Goal: Task Accomplishment & Management: Manage account settings

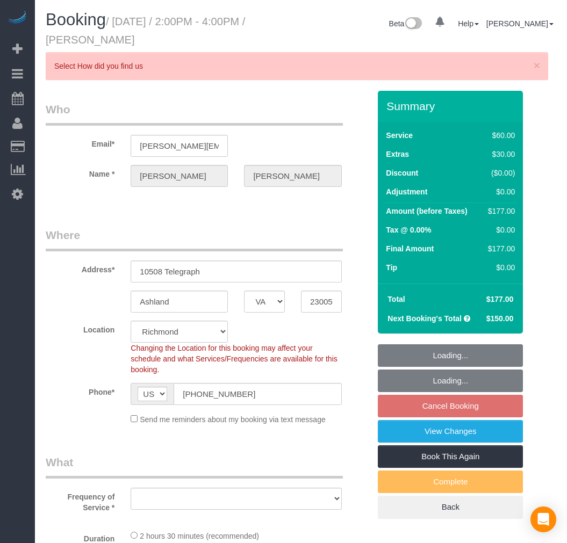
select select "VA"
select select "string:fspay-e3163935-10f0-4489-82fe-1f640da90b82"
select select "number:4"
select select "number:24"
select select "number:42"
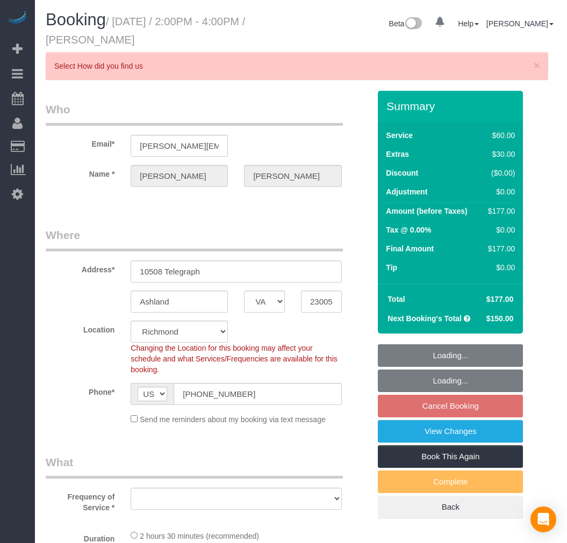
select select "number:17"
select select "object:4208"
select select "spot64"
select select "1001"
select select "2"
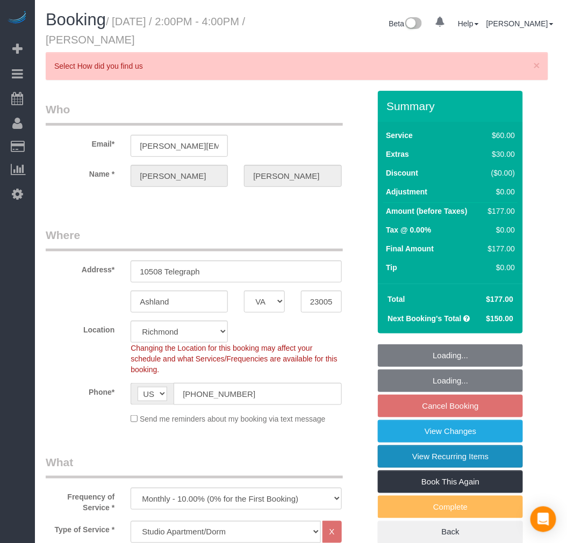
select select "1001"
select select "2"
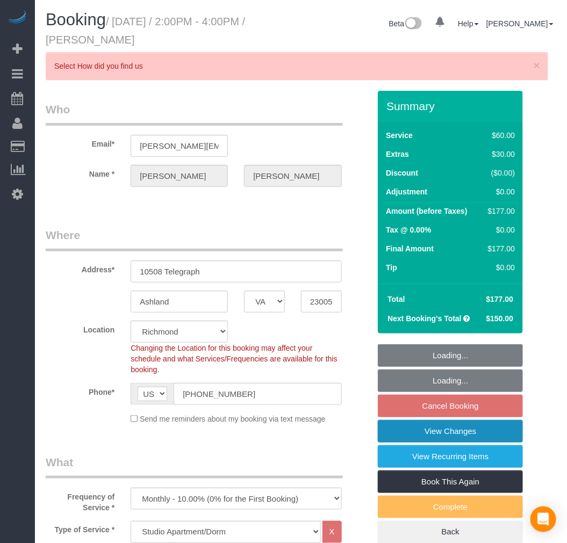
click at [422, 432] on link "View Changes" at bounding box center [450, 431] width 145 height 23
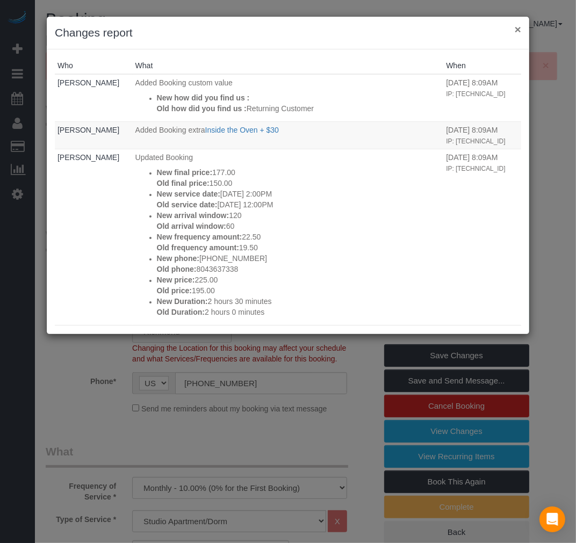
click at [519, 29] on button "×" at bounding box center [518, 29] width 6 height 11
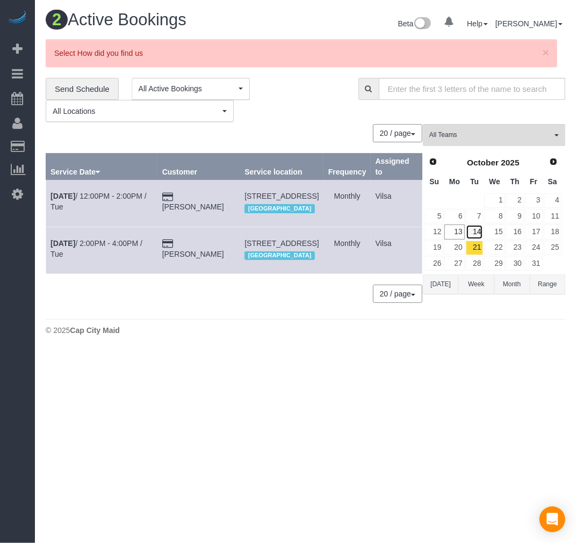
click at [479, 231] on link "14" at bounding box center [475, 232] width 18 height 15
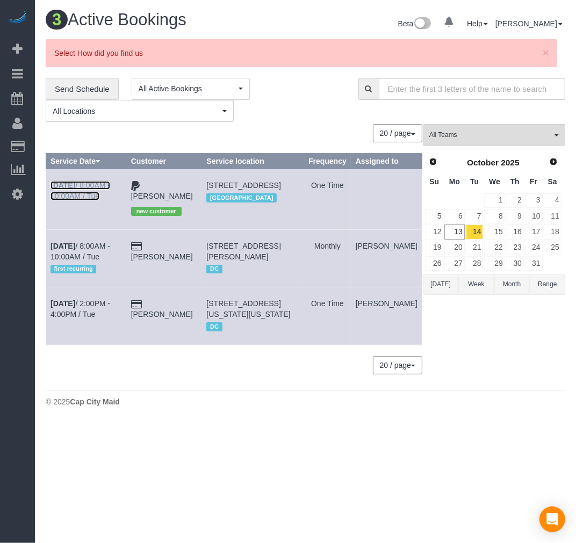
click at [71, 190] on b "[DATE]" at bounding box center [63, 185] width 25 height 9
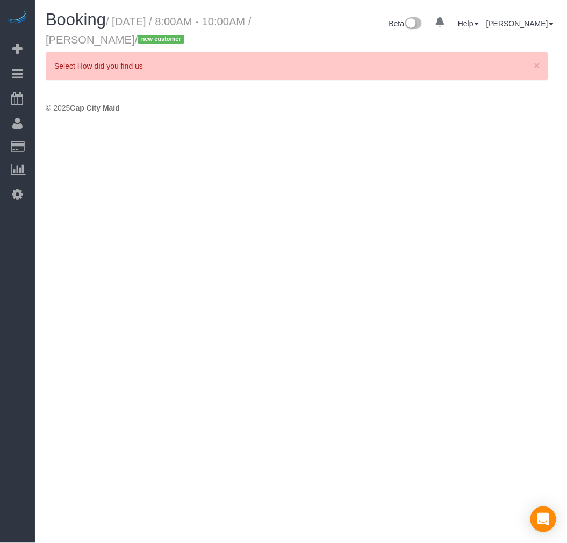
select select "VA"
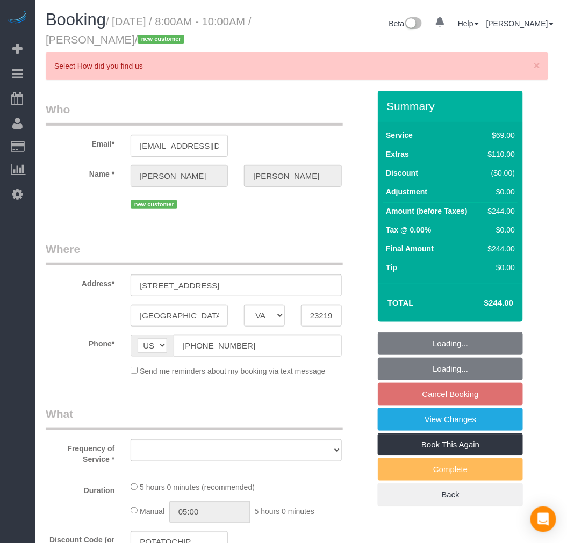
select select "number:1"
select select "number:35"
select select "object:5408"
select select "spot81"
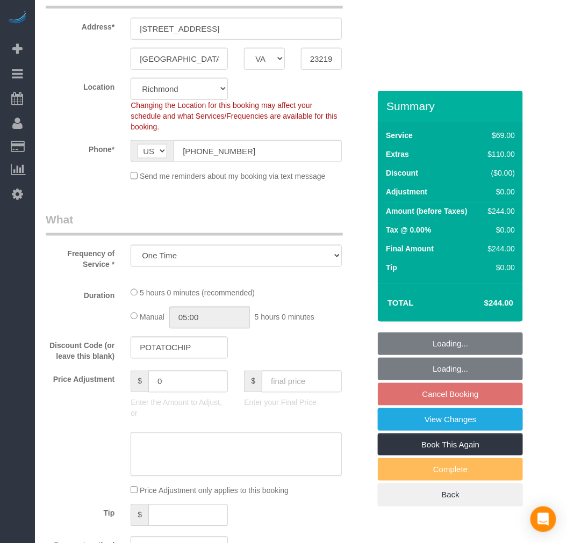
select select "object:5608"
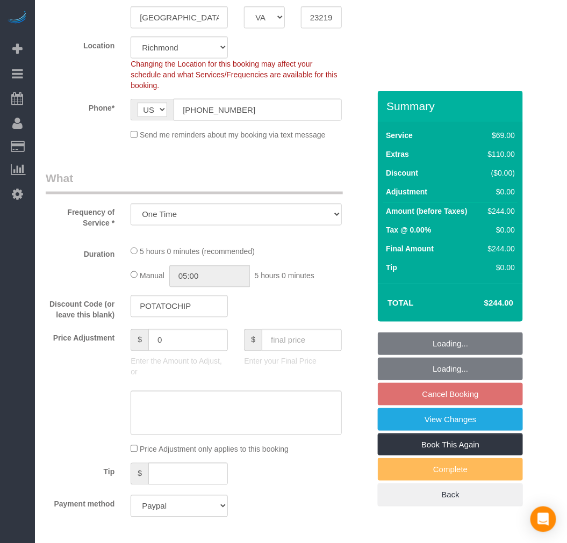
select select "2"
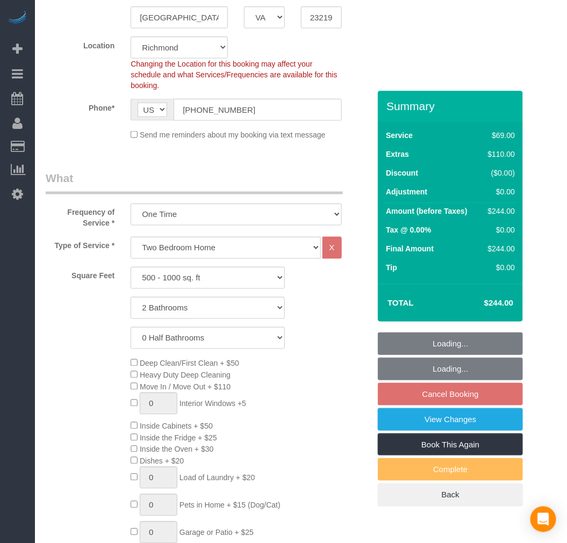
select select "2"
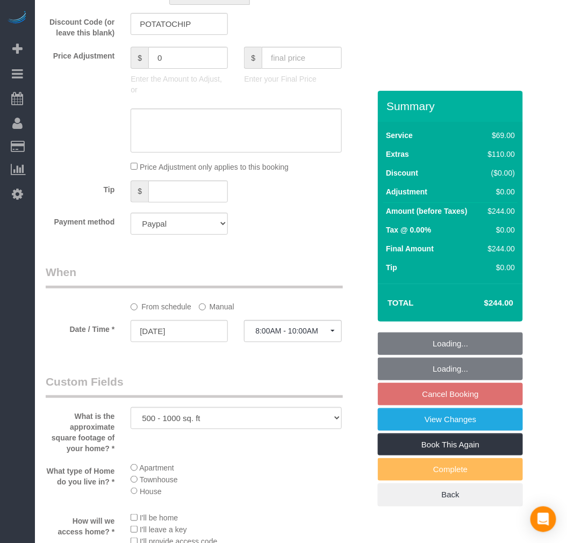
scroll to position [955, 0]
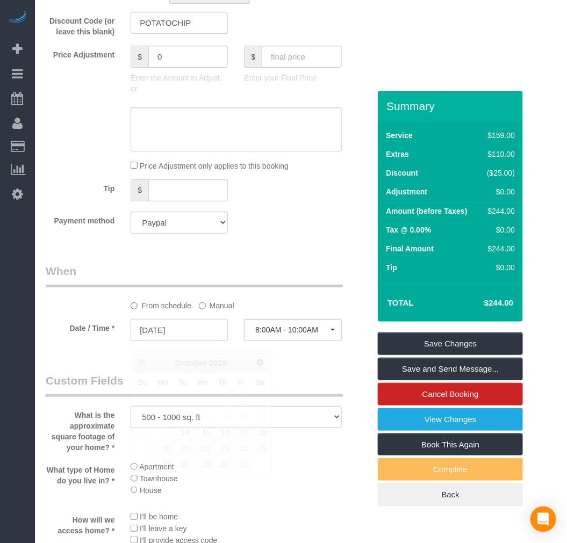
click at [180, 340] on input "[DATE]" at bounding box center [179, 330] width 97 height 22
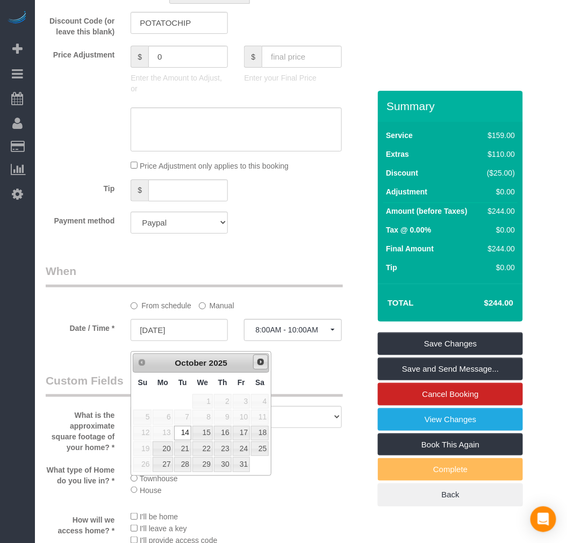
click at [259, 361] on span "Next" at bounding box center [260, 362] width 9 height 9
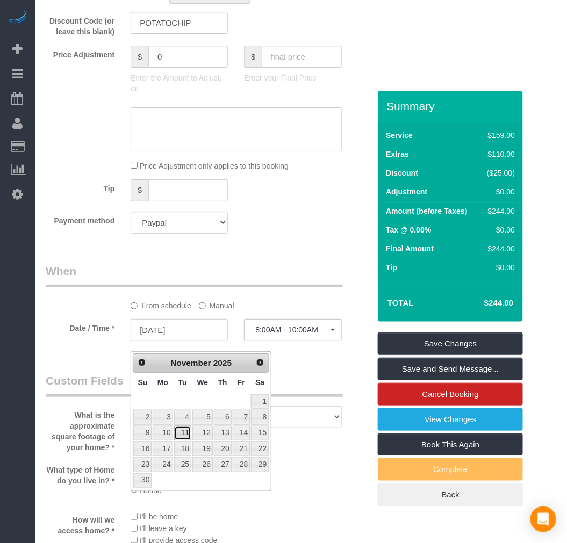
click at [178, 428] on link "11" at bounding box center [182, 433] width 17 height 15
type input "[DATE]"
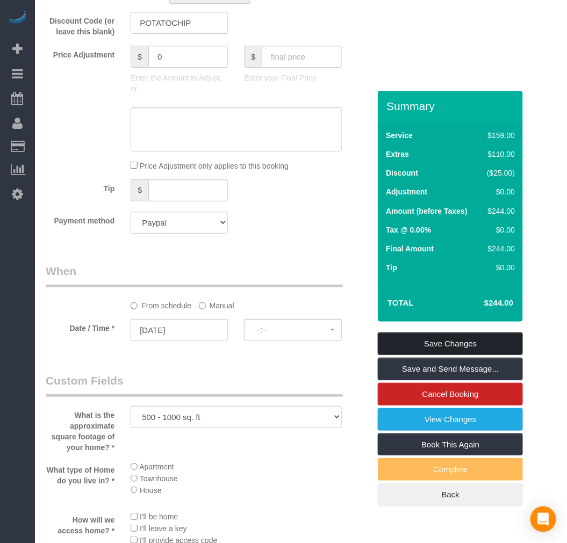
select select "spot101"
click at [427, 339] on link "Save Changes" at bounding box center [450, 344] width 145 height 23
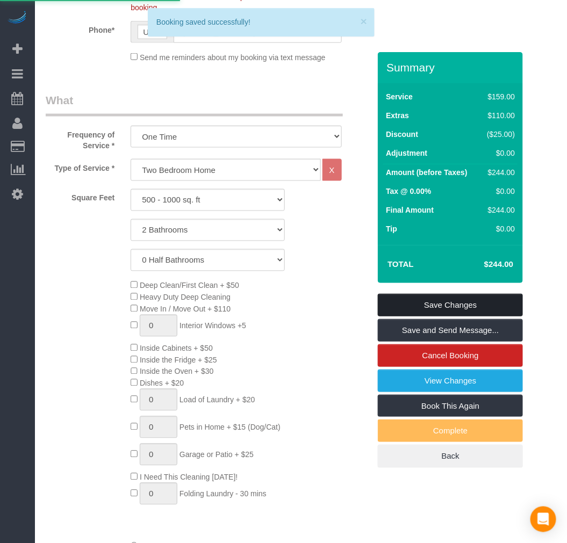
scroll to position [319, 0]
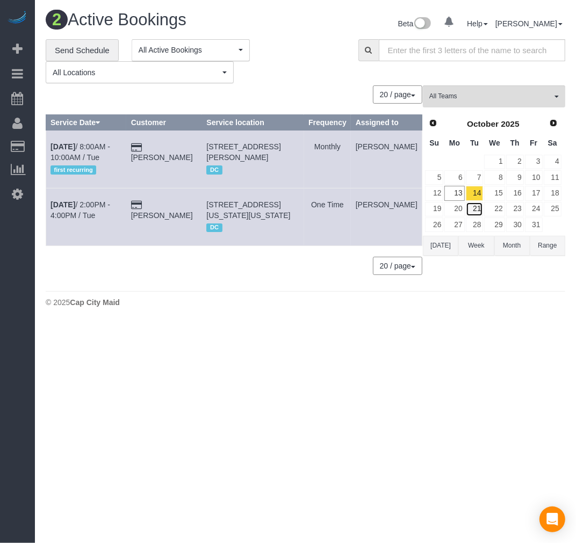
click at [475, 213] on link "21" at bounding box center [475, 209] width 18 height 15
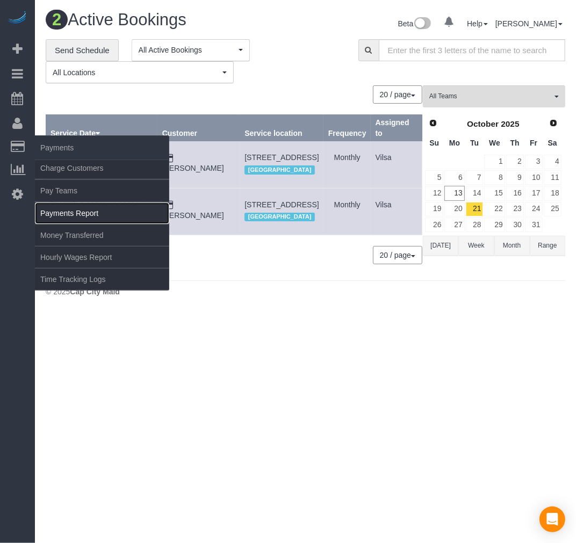
click at [78, 213] on link "Payments Report" at bounding box center [102, 213] width 134 height 21
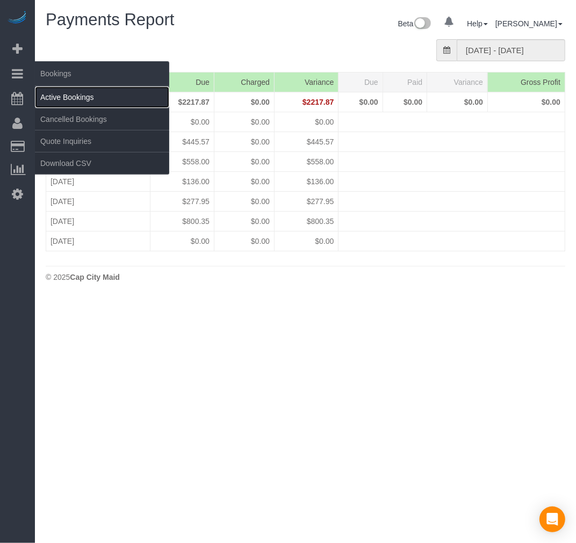
click at [58, 96] on link "Active Bookings" at bounding box center [102, 97] width 134 height 21
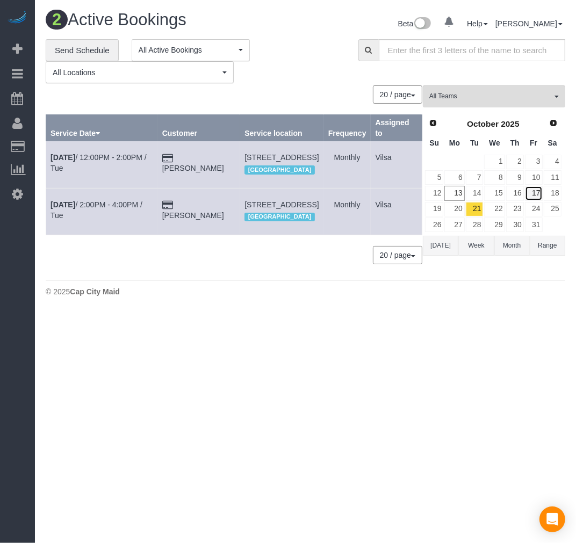
click at [535, 196] on link "17" at bounding box center [534, 193] width 18 height 15
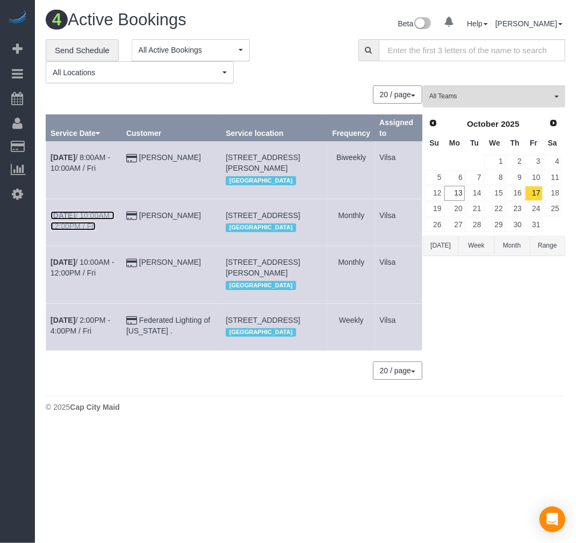
click at [70, 216] on b "[DATE]" at bounding box center [63, 215] width 25 height 9
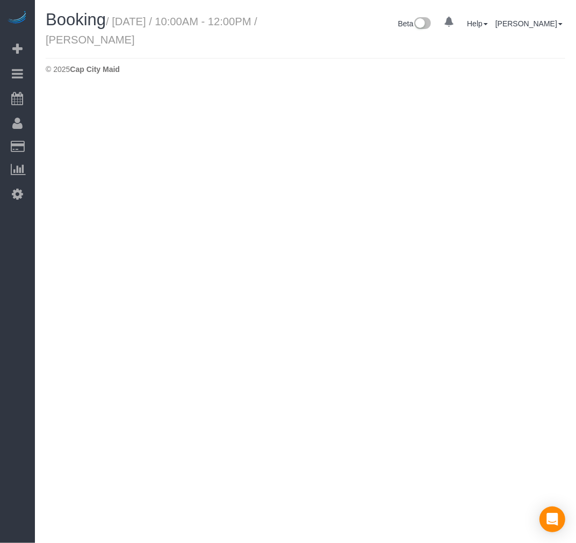
select select "VA"
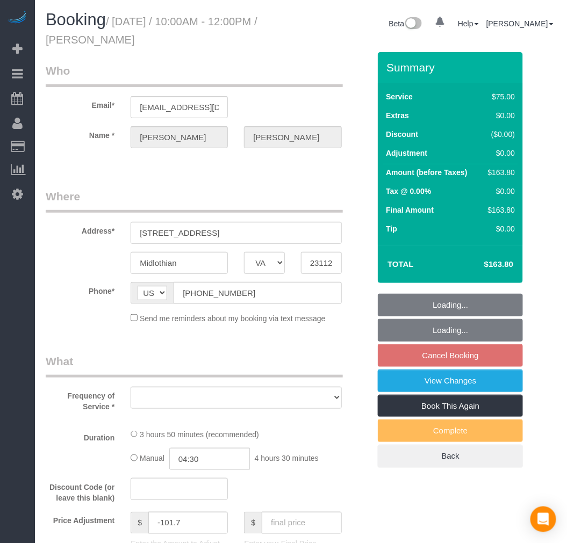
select select "object:6759"
select select "string:fspay-66339f4c-c57e-49e6-acfd-c7cbcc92adfc"
select select "spot122"
select select "number:3"
select select "number:24"
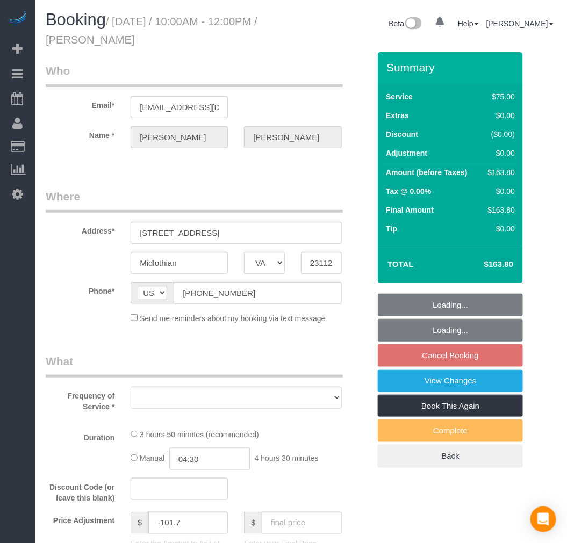
select select "number:35"
select select "number:17"
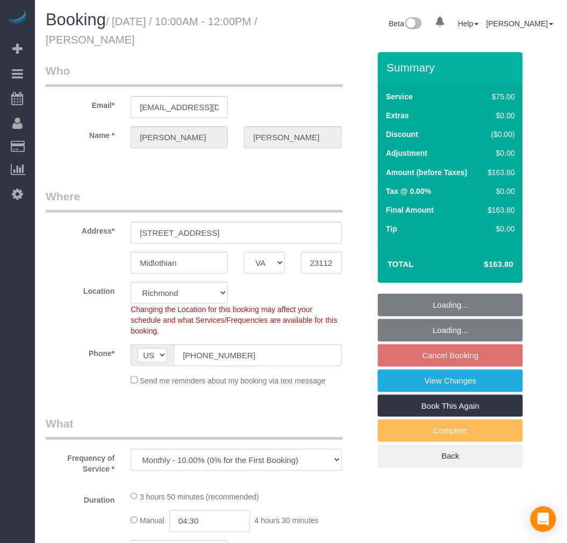
select select "object:6959"
select select "2001"
select select "2"
select select "1"
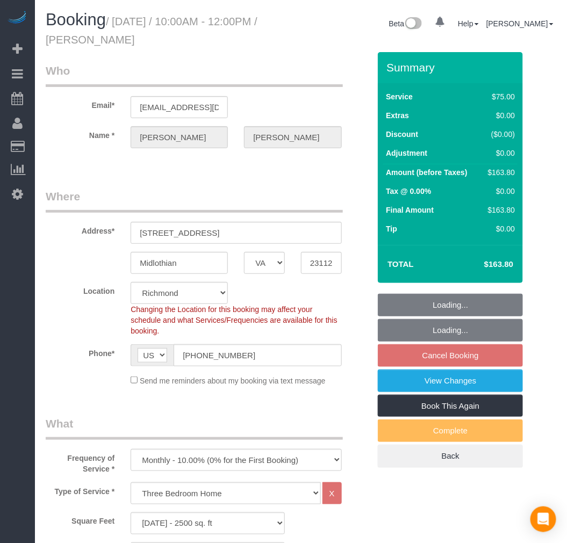
select select "2001"
select select "2"
select select "1"
select select "spot139"
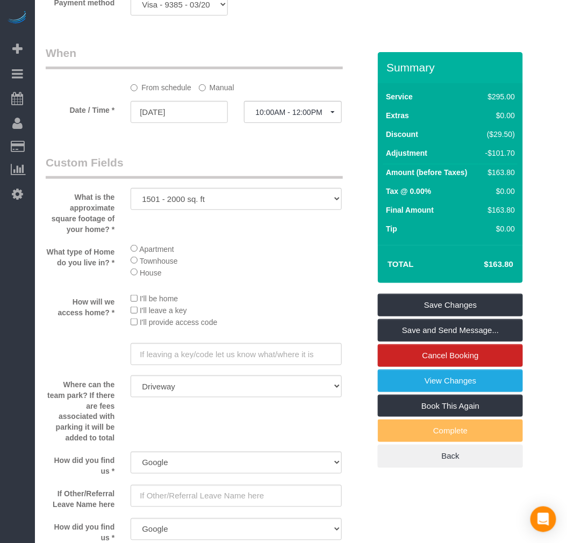
scroll to position [1015, 0]
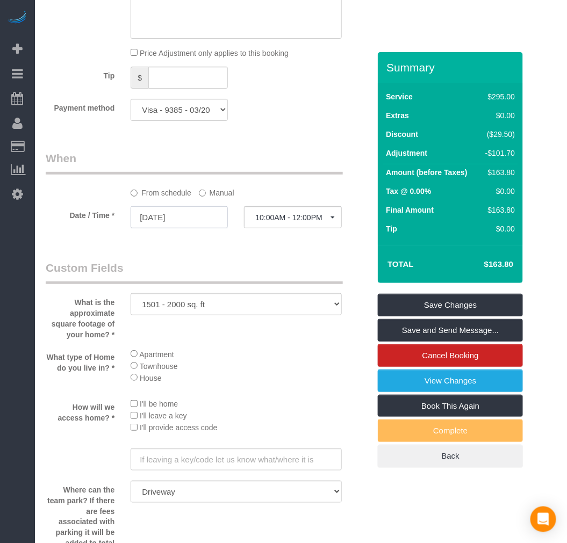
click at [166, 228] on input "[DATE]" at bounding box center [179, 217] width 97 height 22
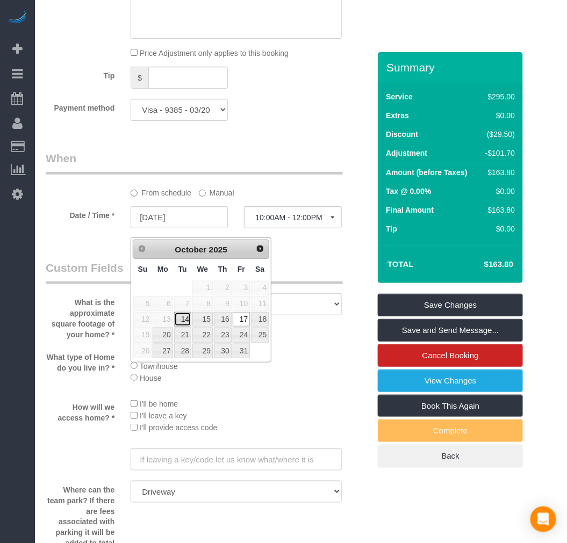
click at [184, 323] on link "14" at bounding box center [182, 319] width 17 height 15
type input "[DATE]"
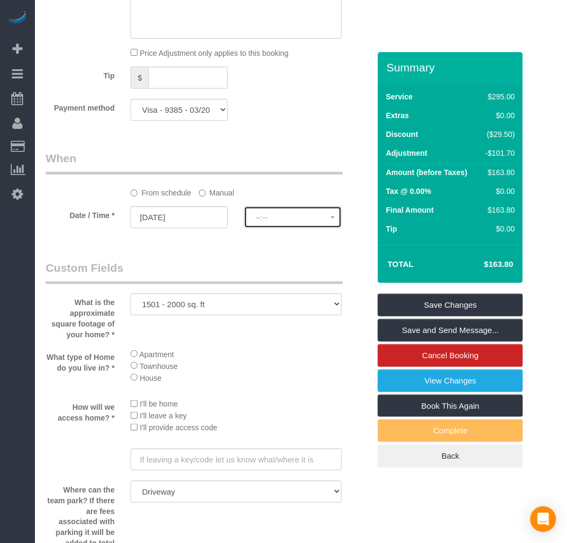
click at [316, 222] on span "--:--" at bounding box center [292, 217] width 75 height 9
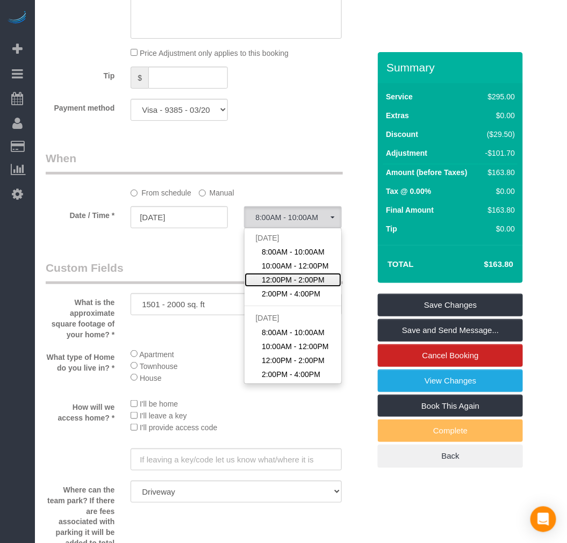
click at [302, 285] on span "12:00PM - 2:00PM" at bounding box center [293, 280] width 63 height 11
select select "spot157"
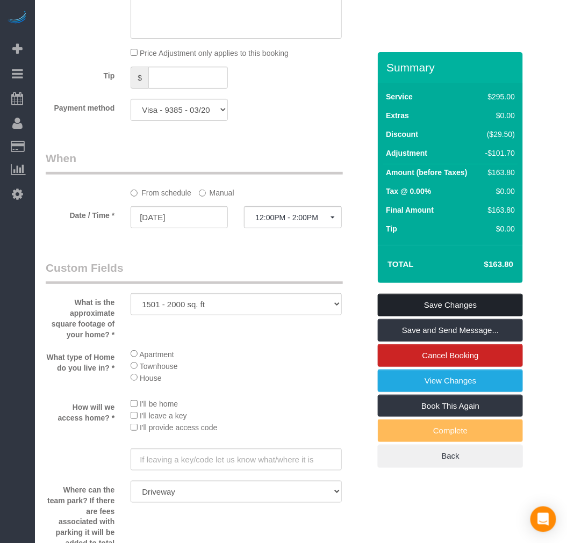
click at [439, 302] on link "Save Changes" at bounding box center [450, 305] width 145 height 23
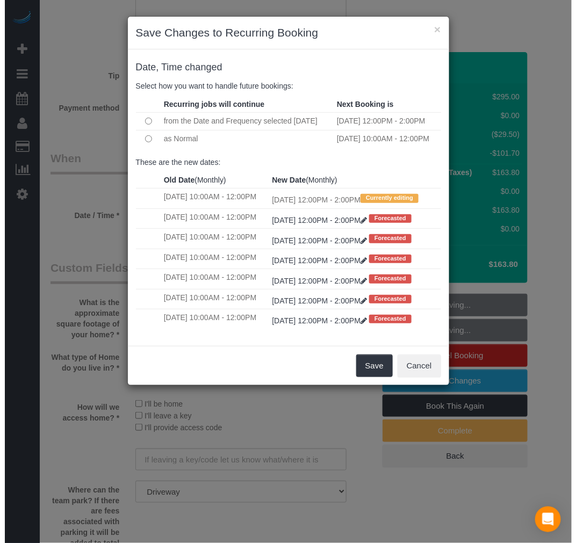
scroll to position [1004, 0]
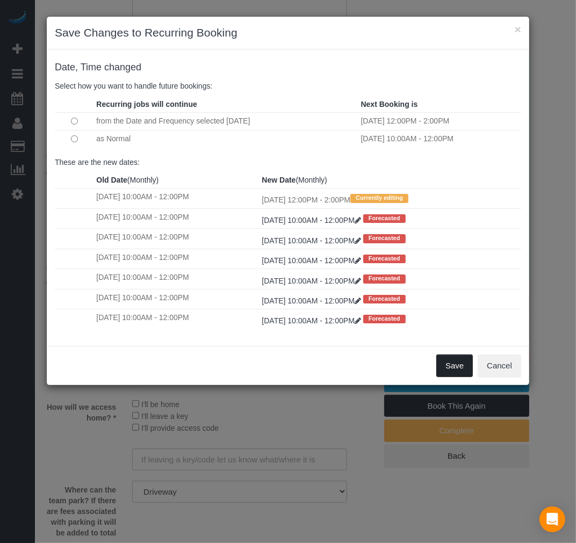
click at [442, 375] on button "Save" at bounding box center [454, 366] width 37 height 23
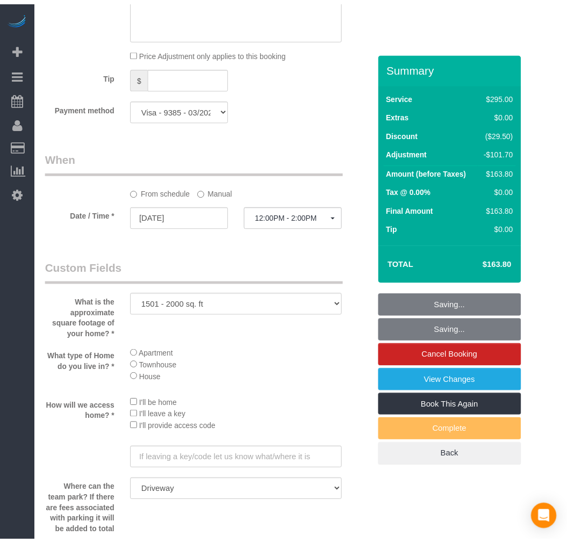
scroll to position [1015, 0]
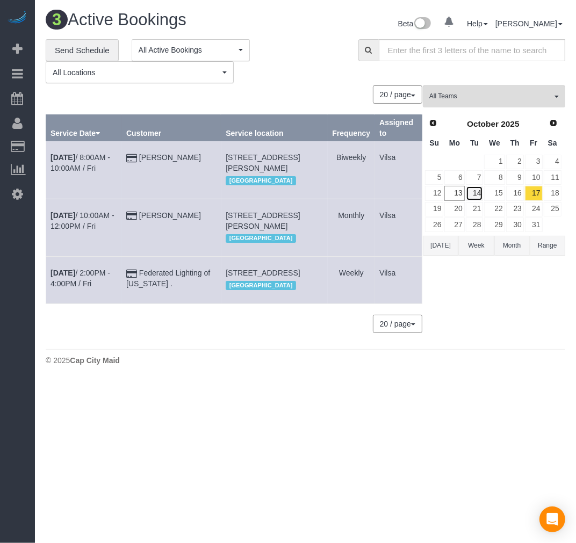
click at [471, 196] on link "14" at bounding box center [475, 193] width 18 height 15
